Goal: Task Accomplishment & Management: Manage account settings

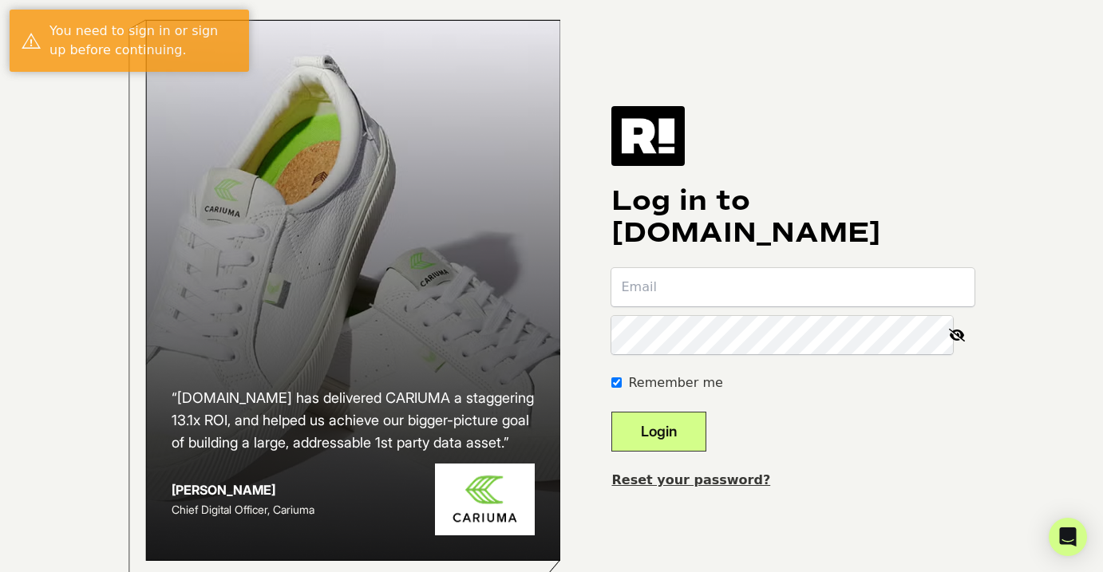
click at [828, 304] on input "email" at bounding box center [793, 287] width 363 height 38
type input "[EMAIL_ADDRESS][PERSON_NAME][DOMAIN_NAME]"
click at [715, 488] on link "Reset your password?" at bounding box center [691, 480] width 159 height 15
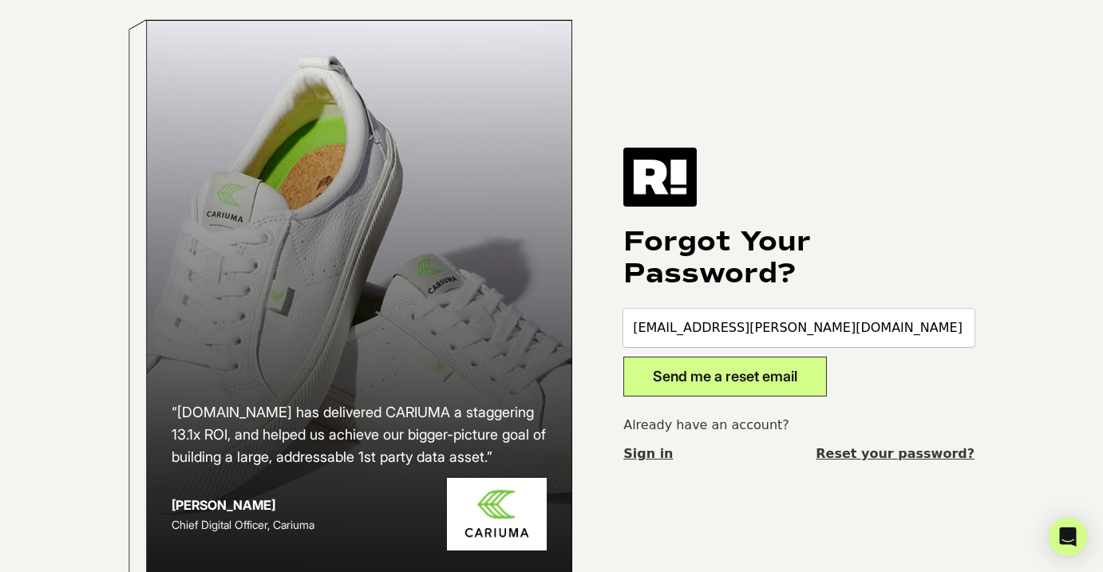
type input "tia.bowens@kevynaucoin.com"
click at [754, 382] on button "Send me a reset email" at bounding box center [726, 377] width 204 height 40
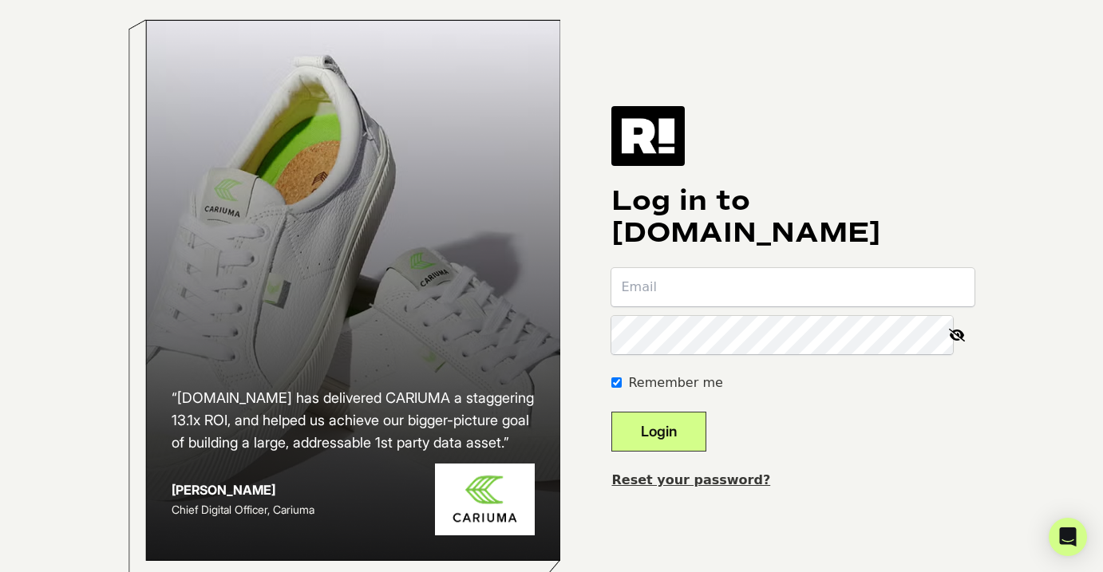
scroll to position [52, 0]
